Goal: Find specific page/section: Find specific page/section

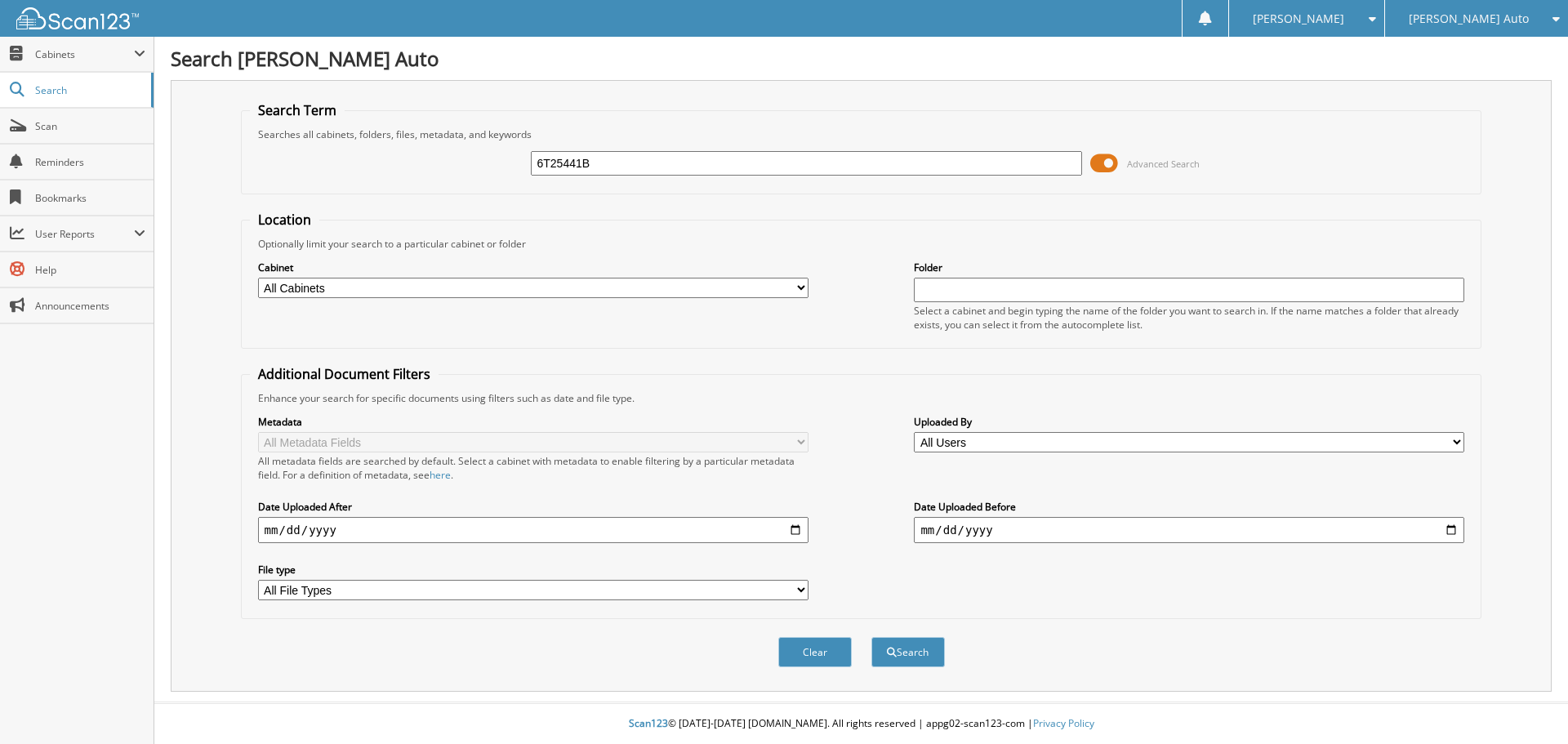
type input "6T25441B"
click at [871, 637] on button "Search" at bounding box center [908, 652] width 73 height 30
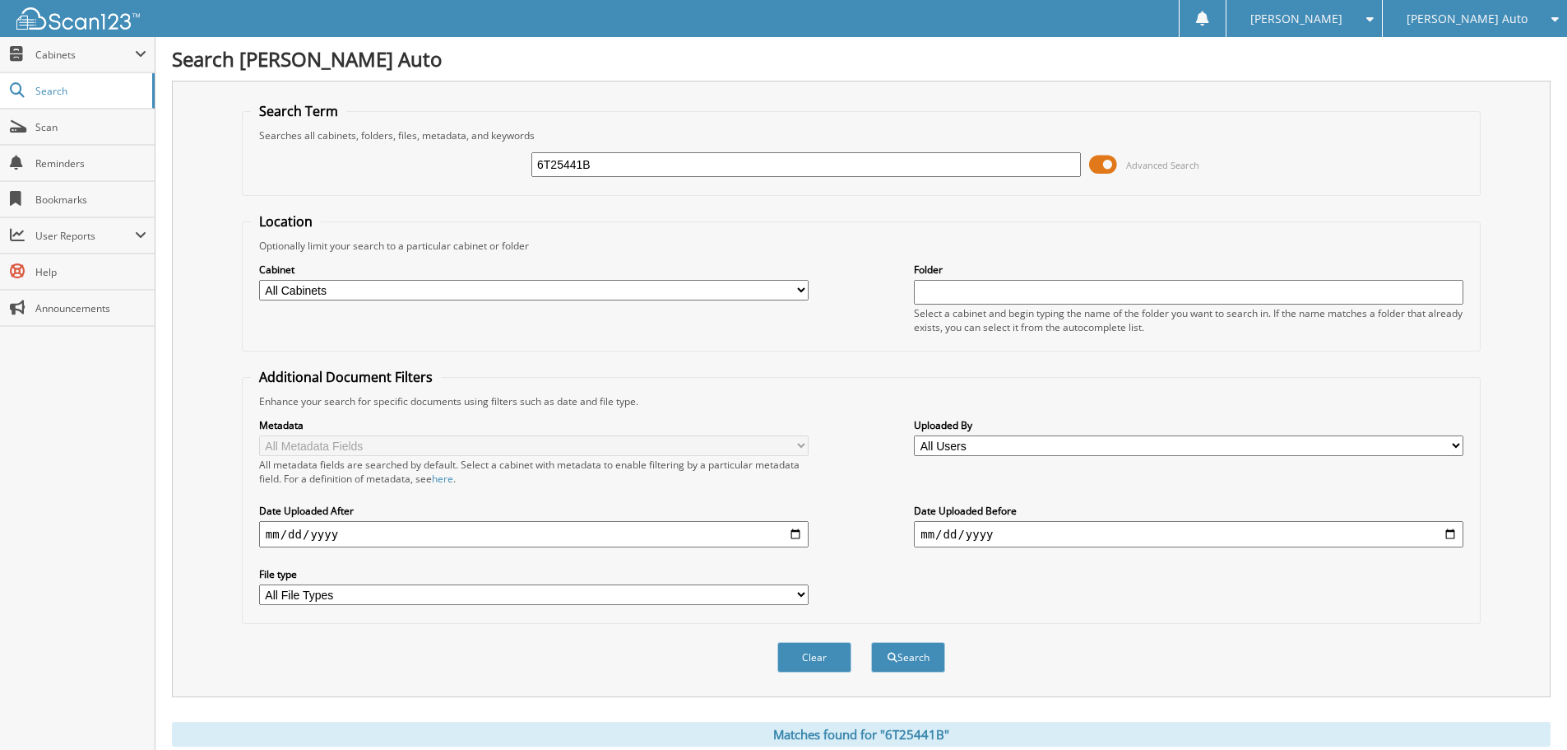
click at [1108, 166] on span at bounding box center [1103, 164] width 28 height 25
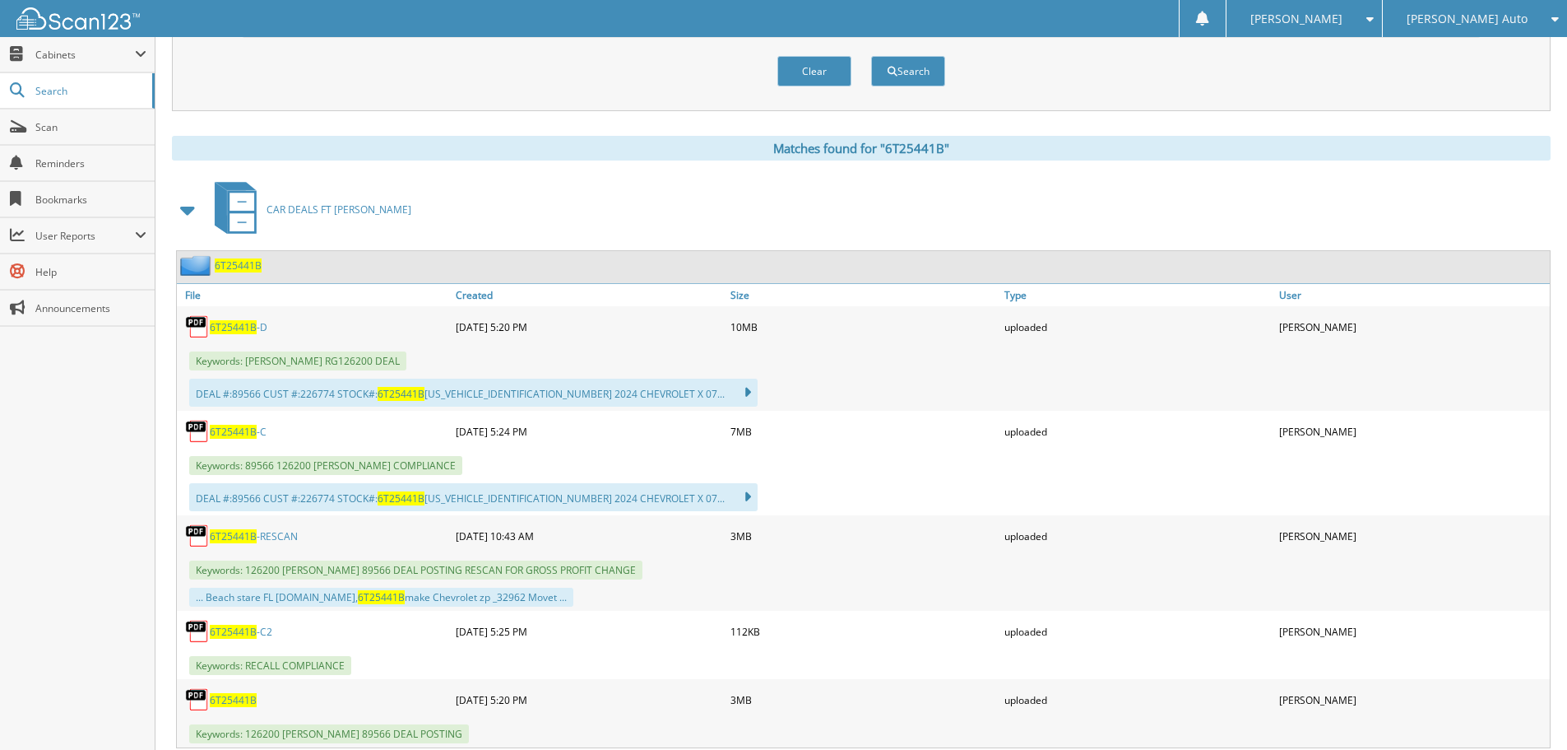
scroll to position [206, 0]
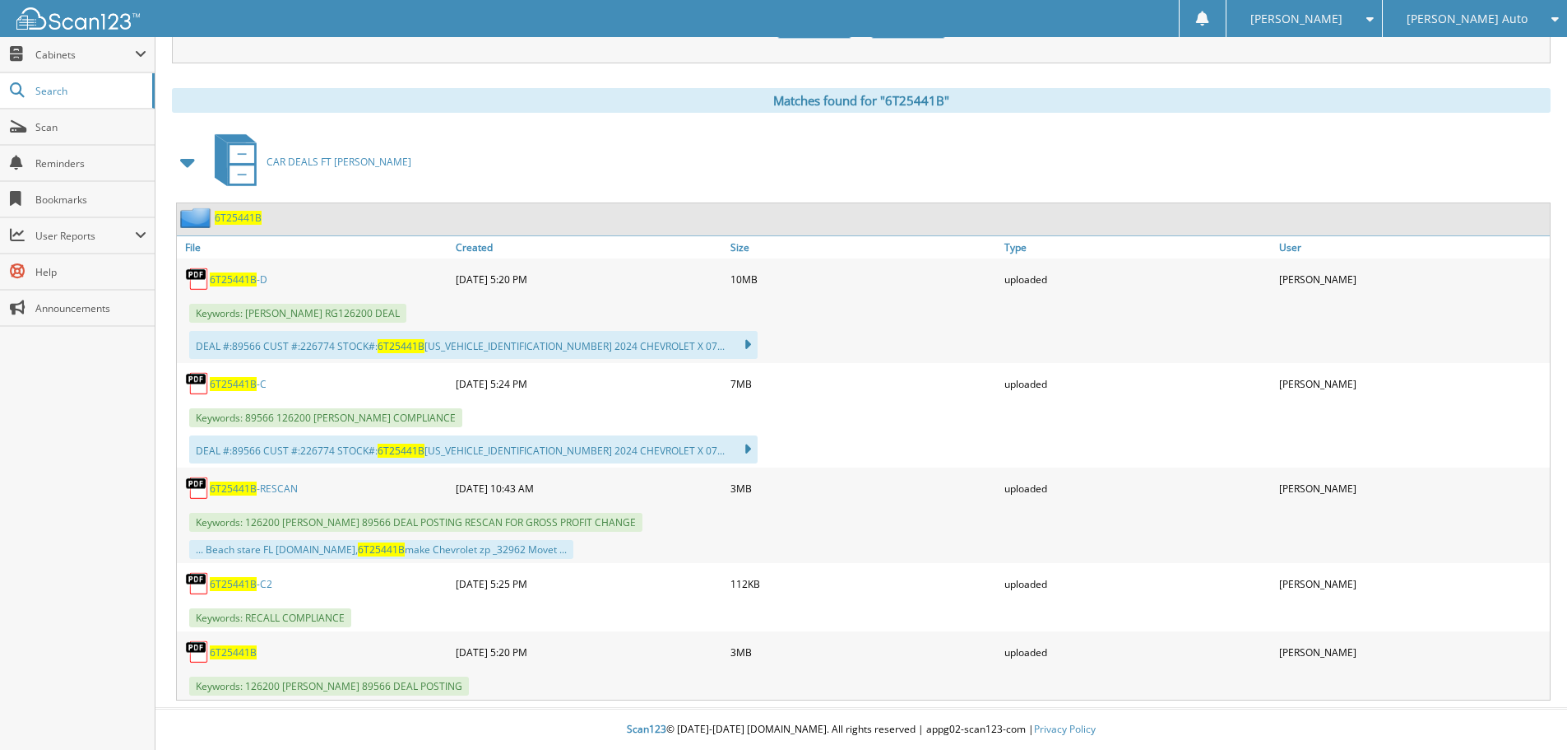
click at [234, 651] on span "6T25441B" at bounding box center [233, 652] width 47 height 14
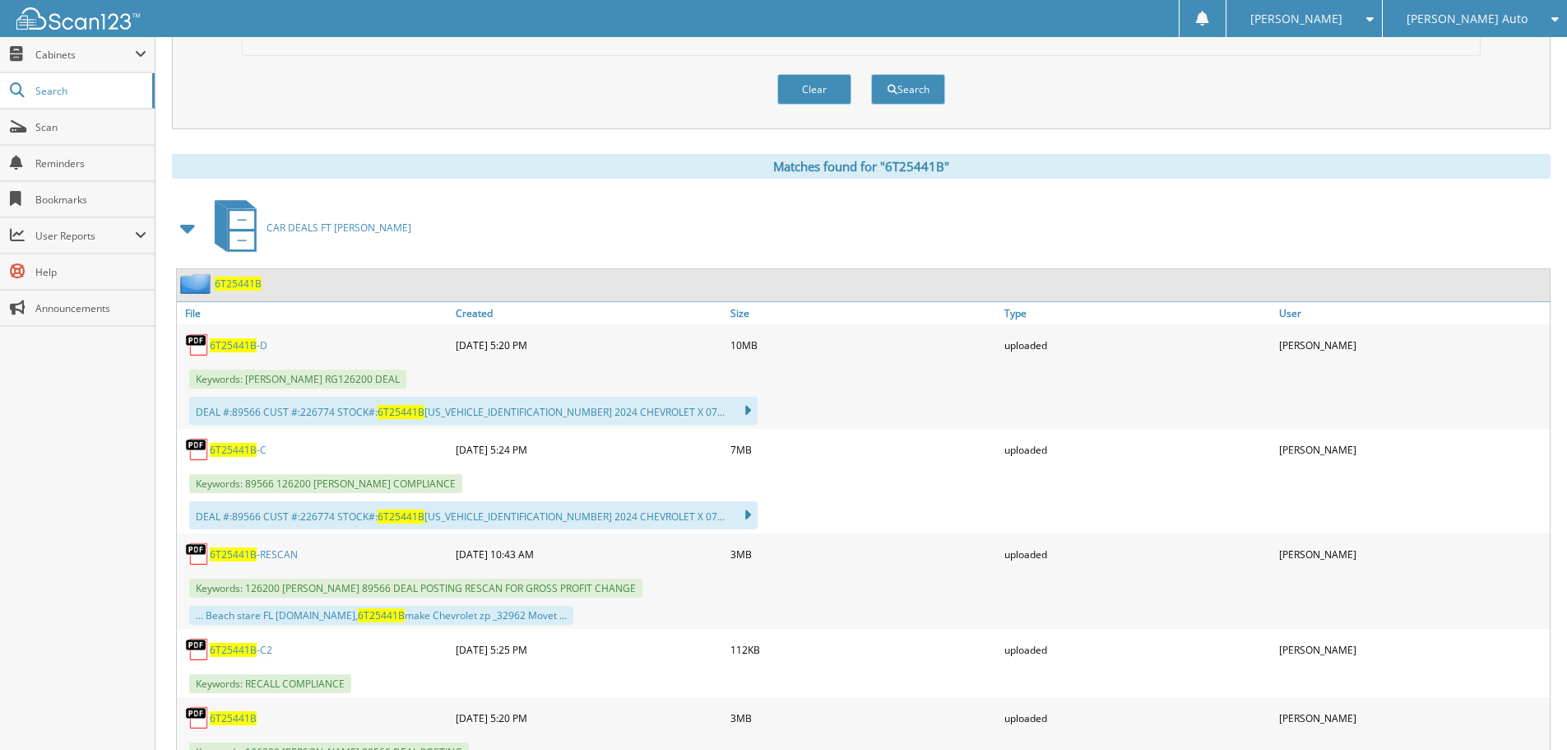
scroll to position [0, 0]
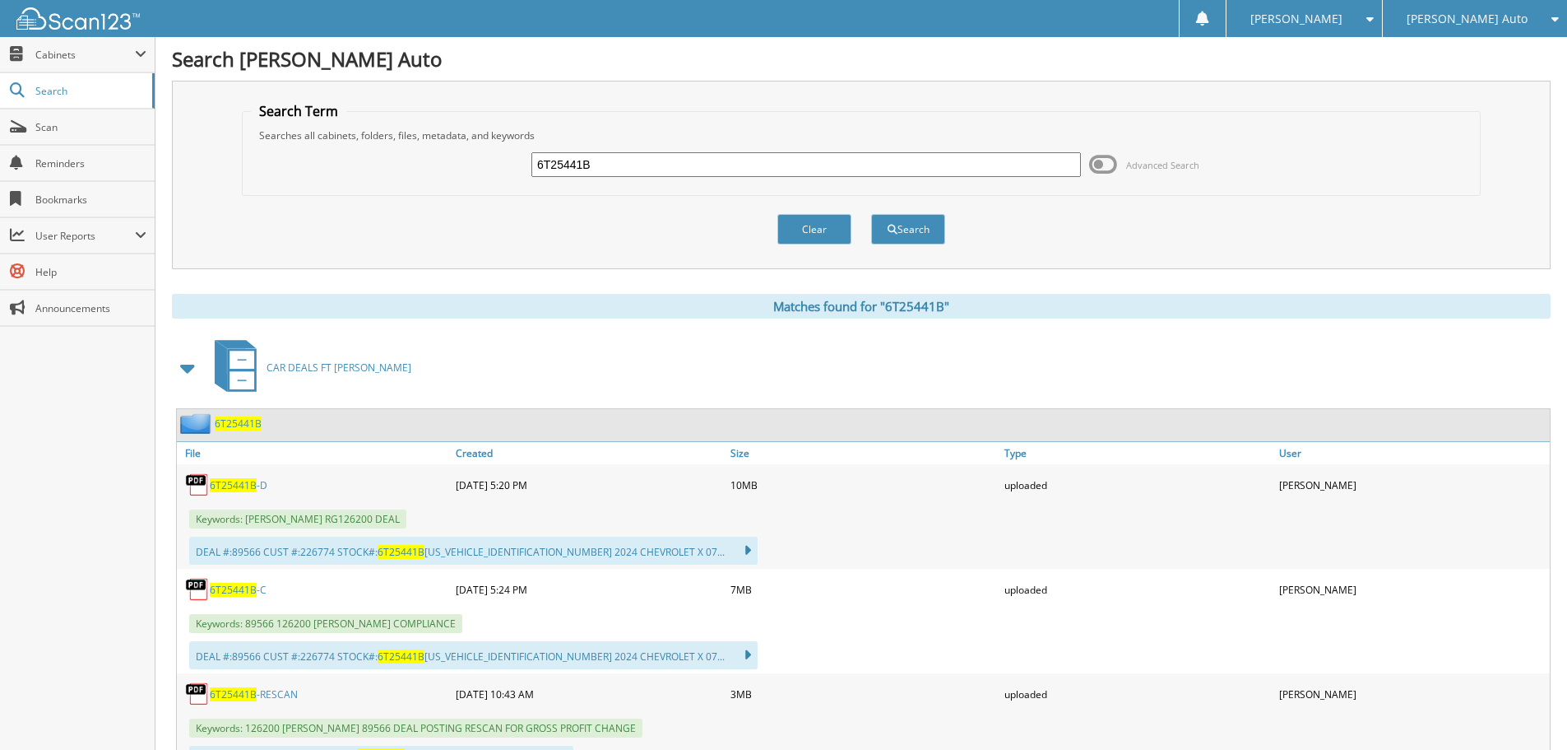
click at [705, 152] on input "6T25441B" at bounding box center [807, 164] width 550 height 25
type input "6T25441A"
click at [871, 214] on button "Search" at bounding box center [908, 229] width 74 height 30
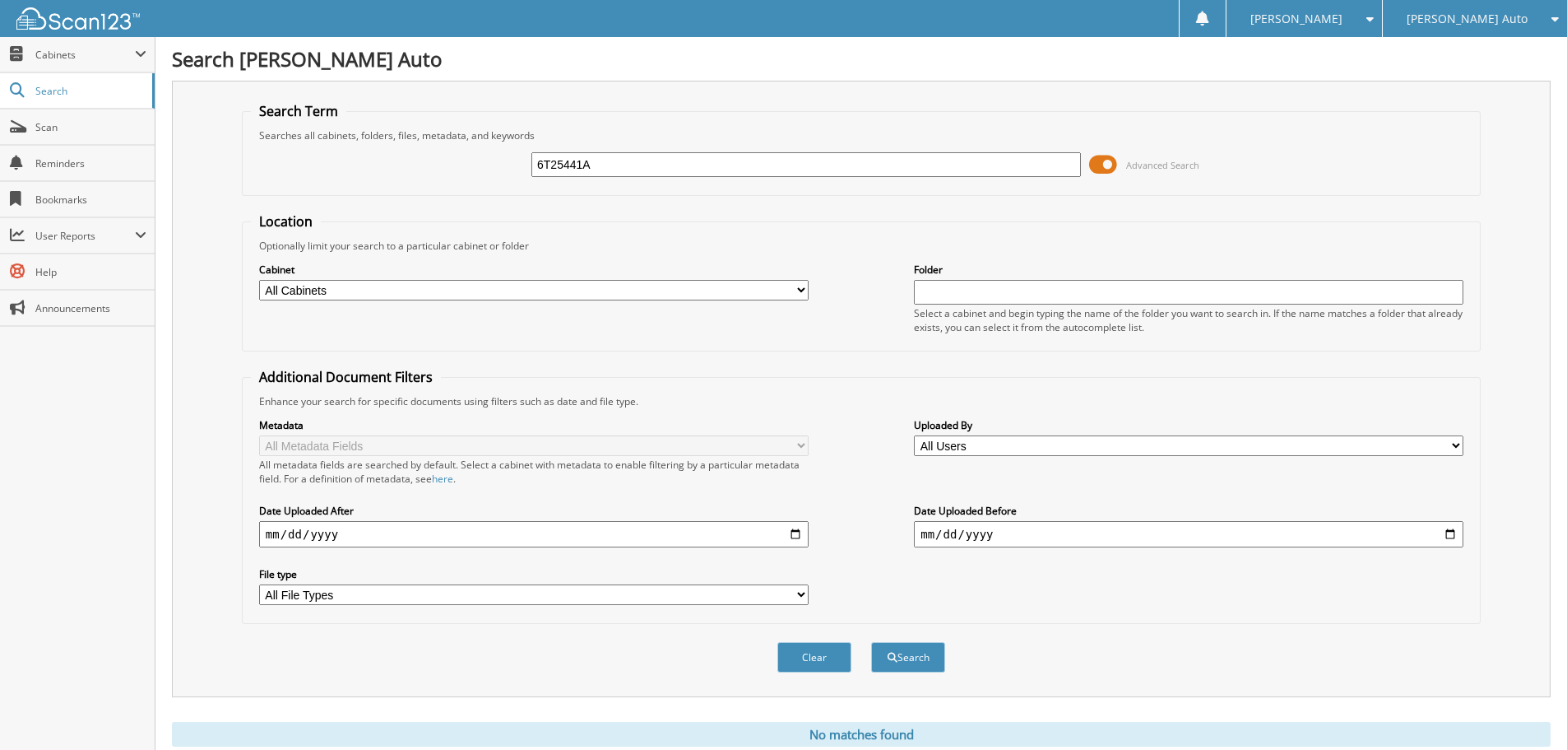
click at [1101, 165] on span at bounding box center [1103, 164] width 28 height 25
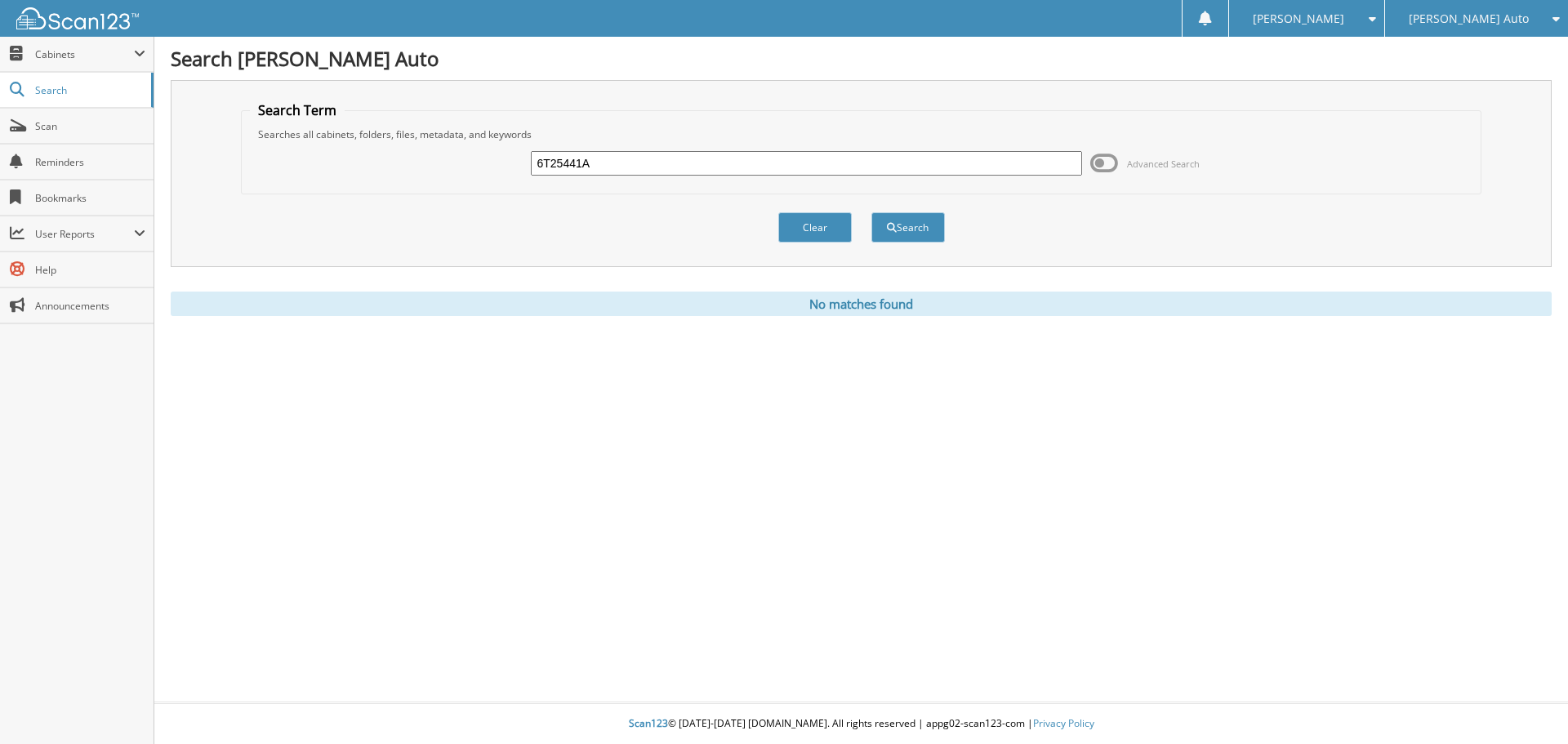
click at [666, 164] on input "6T25441A" at bounding box center [806, 163] width 551 height 25
drag, startPoint x: 596, startPoint y: 164, endPoint x: 540, endPoint y: 166, distance: 56.0
click at [540, 166] on input "6T25441A" at bounding box center [806, 163] width 551 height 25
click at [1501, 18] on div "[PERSON_NAME] Auto" at bounding box center [1477, 18] width 167 height 37
click at [1470, 71] on link "[PERSON_NAME] Chevrolet of [GEOGRAPHIC_DATA]" at bounding box center [1476, 59] width 183 height 44
